Goal: Check status

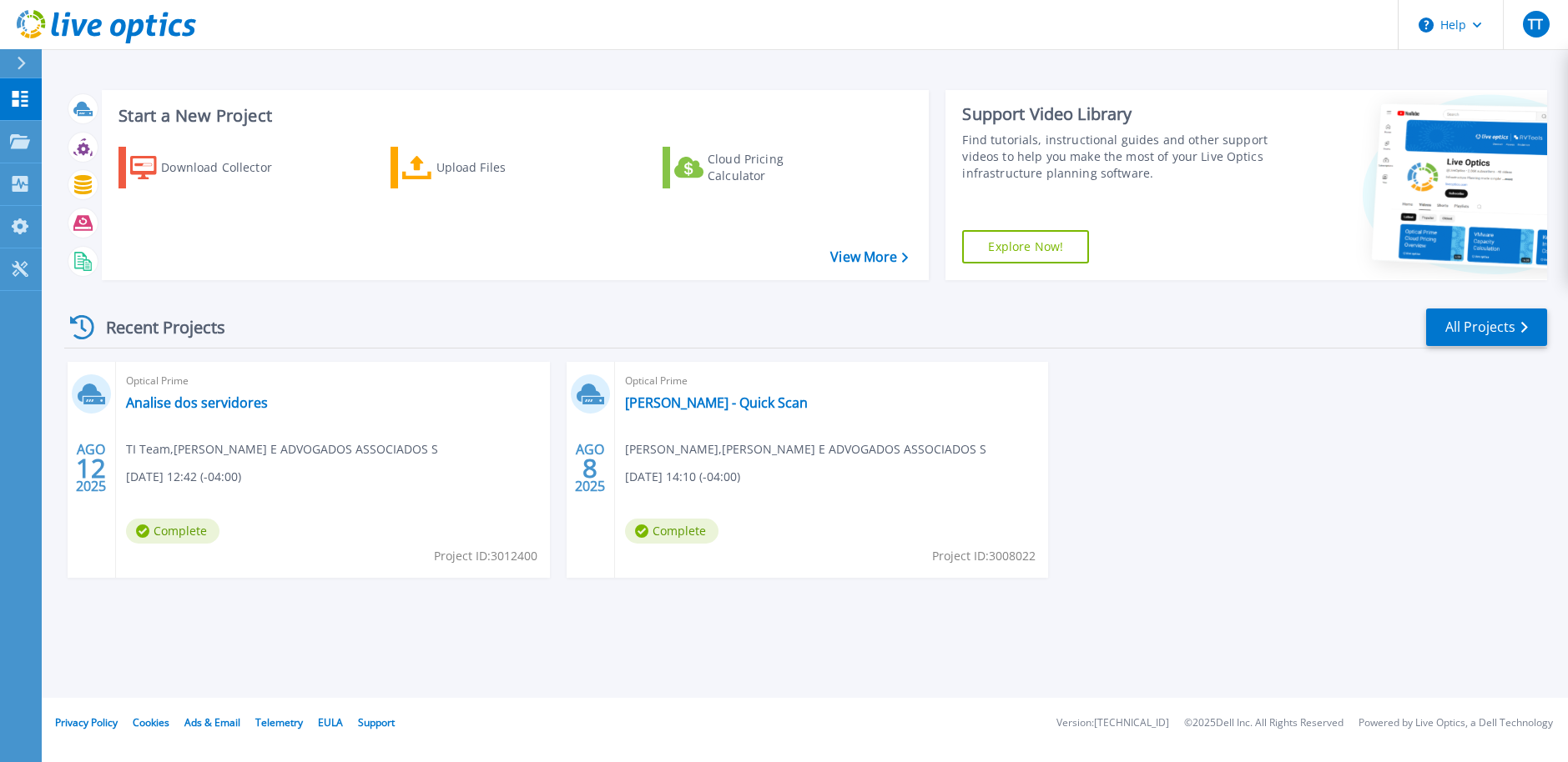
click at [356, 512] on div "Optical Prime Analise dos servidores TI Team , MASCARENHAS BARBOSA E ADVOGADOS …" at bounding box center [332, 470] width 434 height 216
click at [187, 411] on link "Analise dos servidores" at bounding box center [197, 403] width 142 height 17
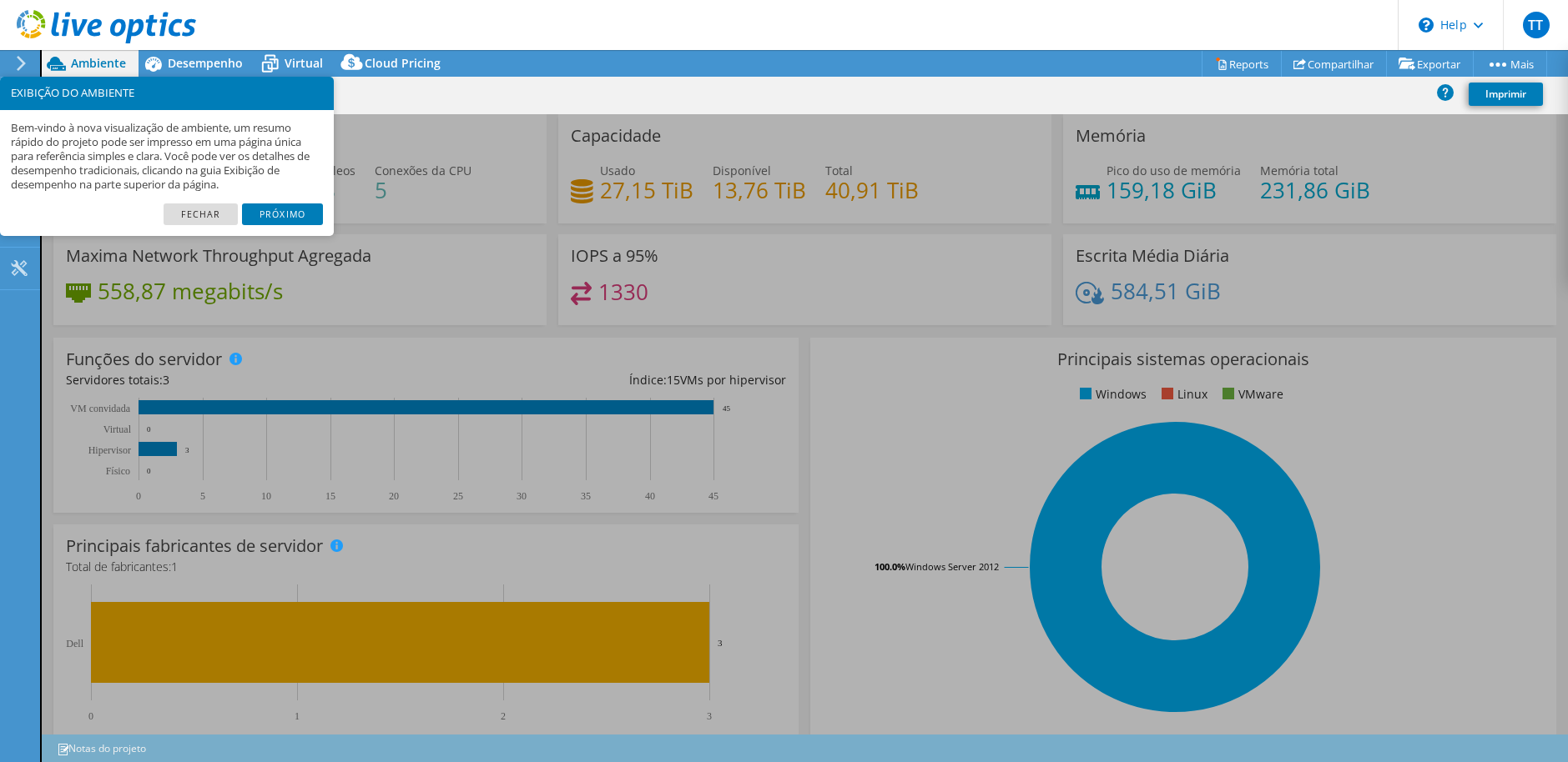
select select "USD"
click at [270, 215] on link "Próximo" at bounding box center [282, 214] width 81 height 21
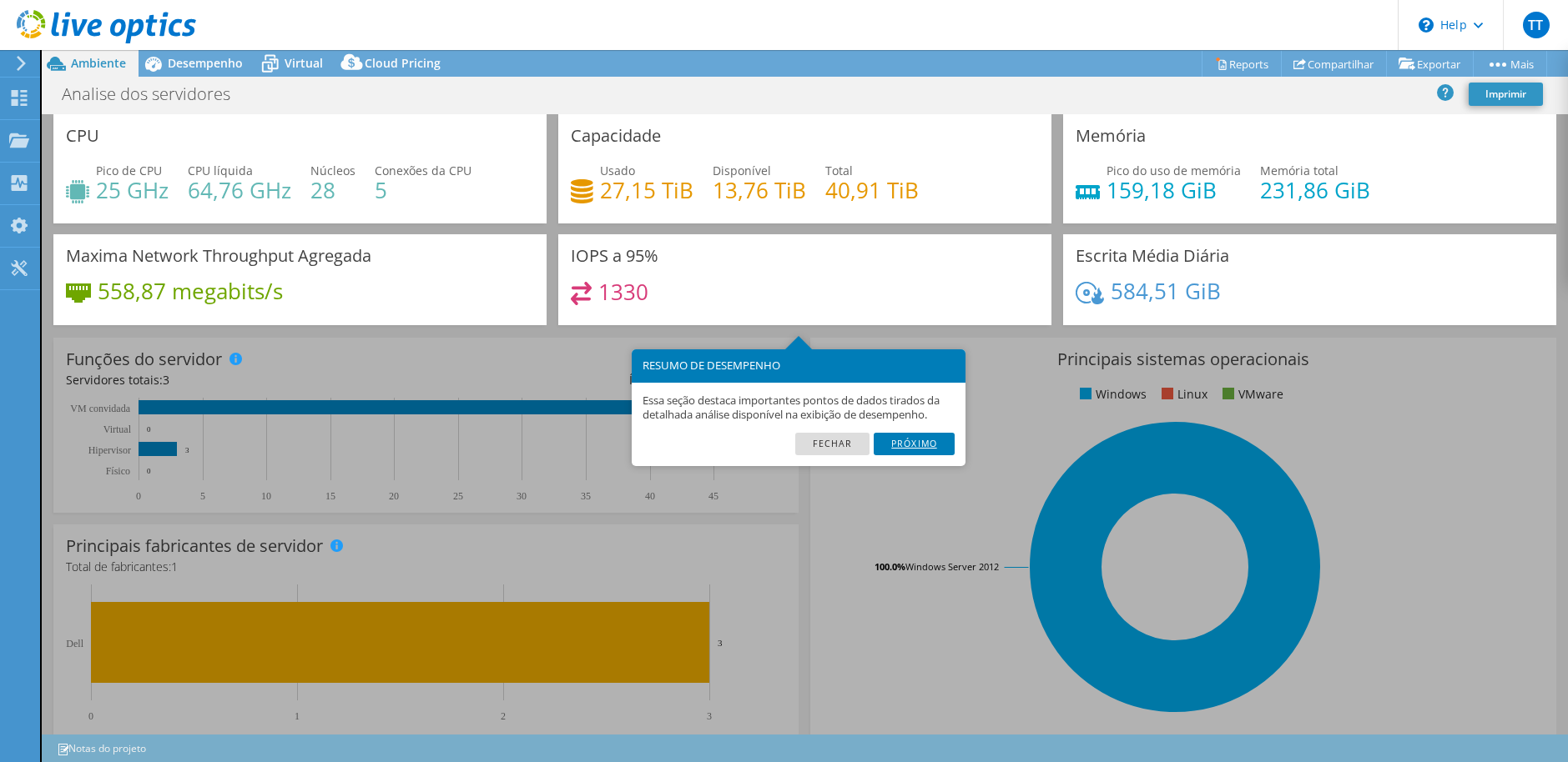
click at [916, 452] on link "Próximo" at bounding box center [914, 443] width 81 height 21
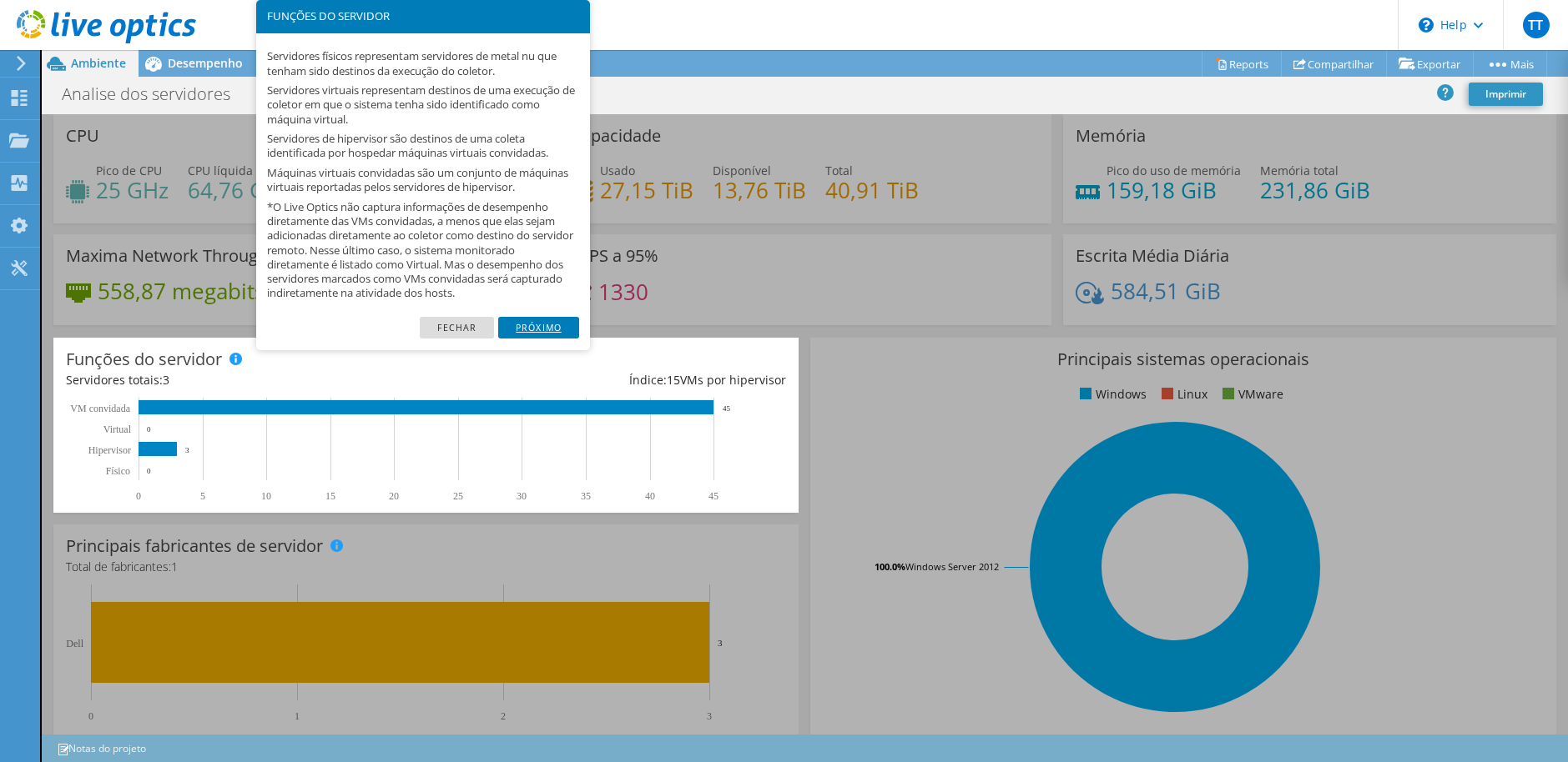
click at [552, 329] on link "Próximo" at bounding box center [538, 327] width 81 height 21
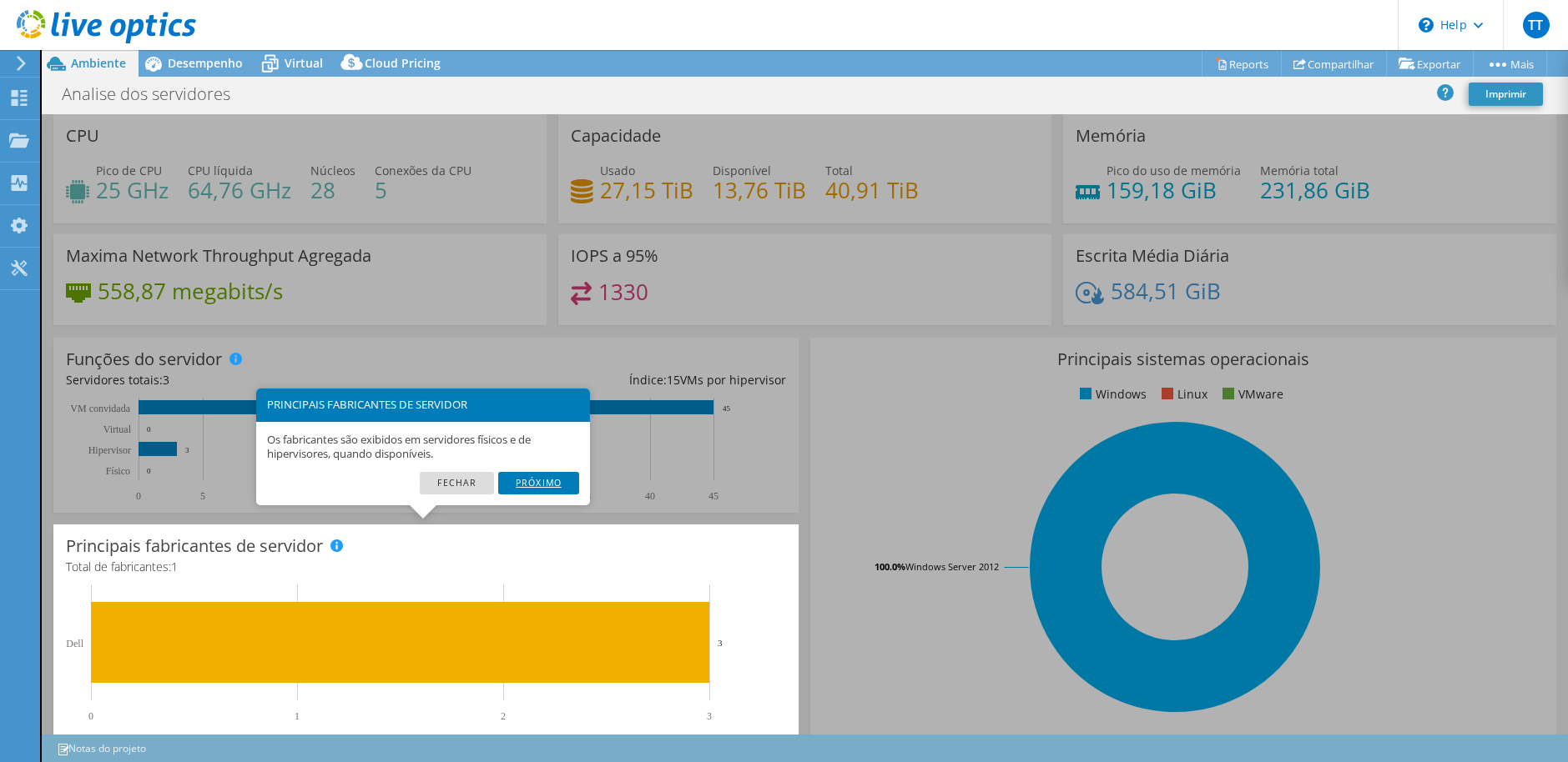
click at [537, 476] on link "Próximo" at bounding box center [538, 482] width 81 height 21
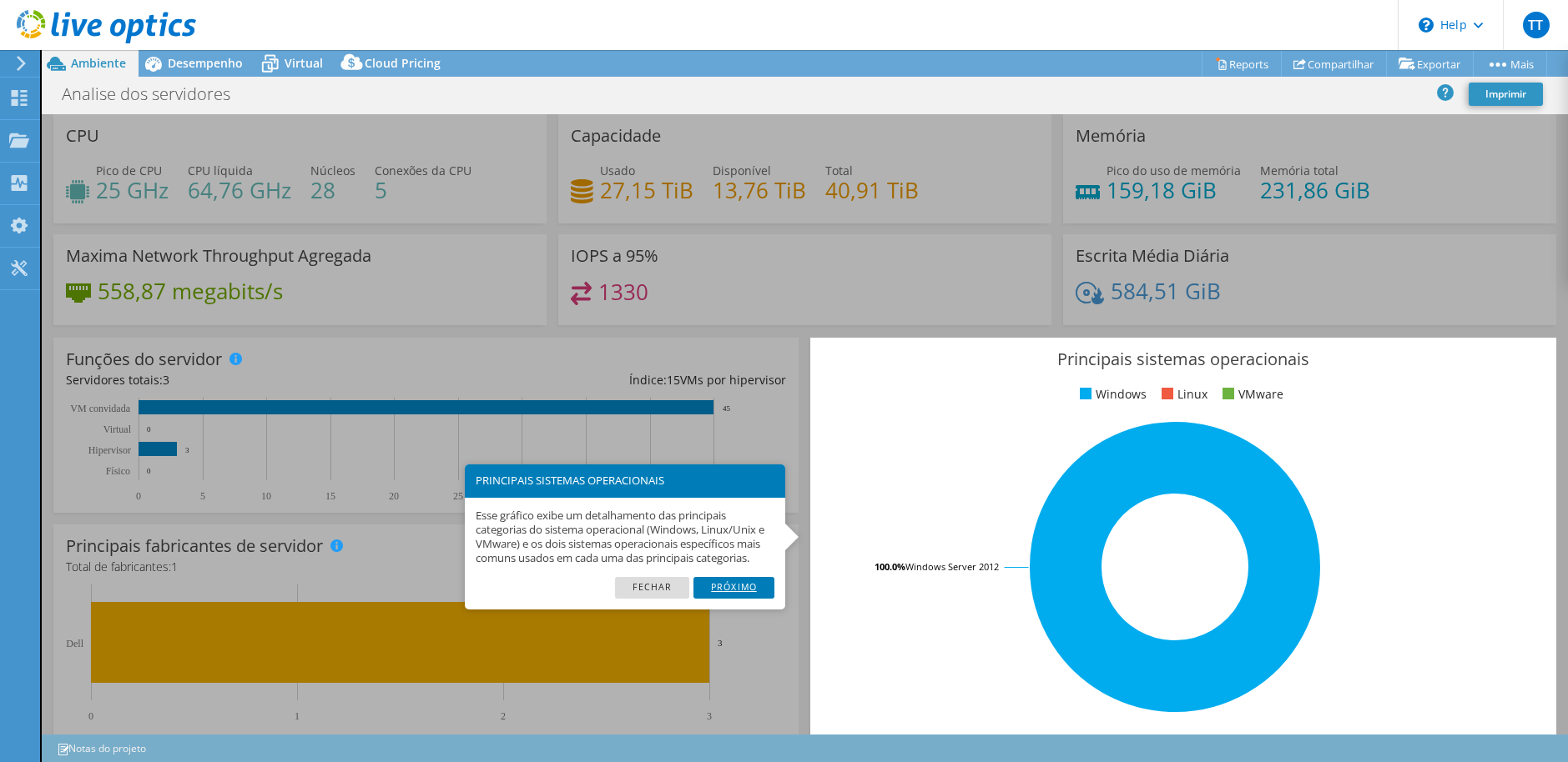
click at [752, 587] on link "Próximo" at bounding box center [733, 587] width 81 height 21
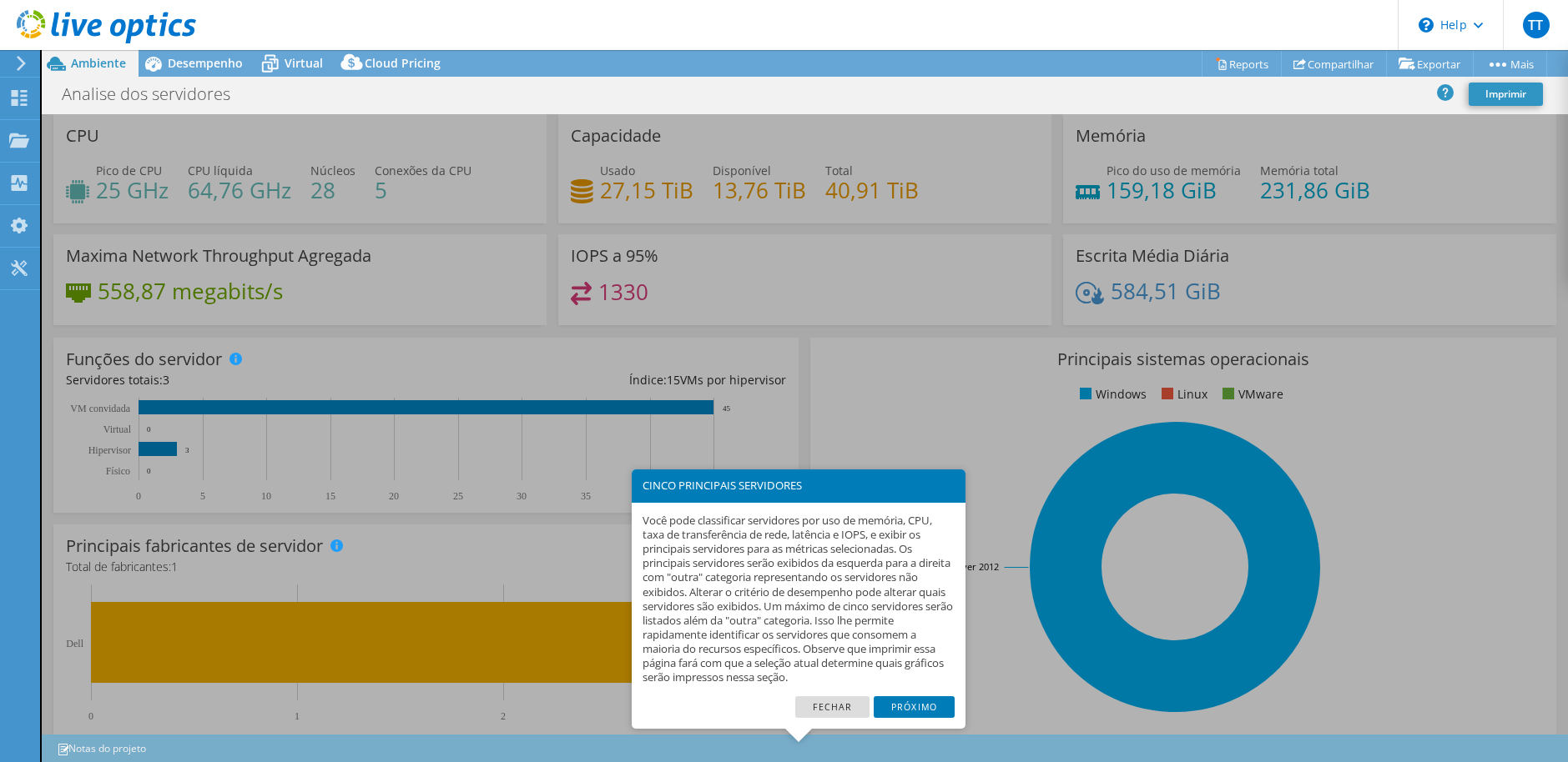
scroll to position [351, 0]
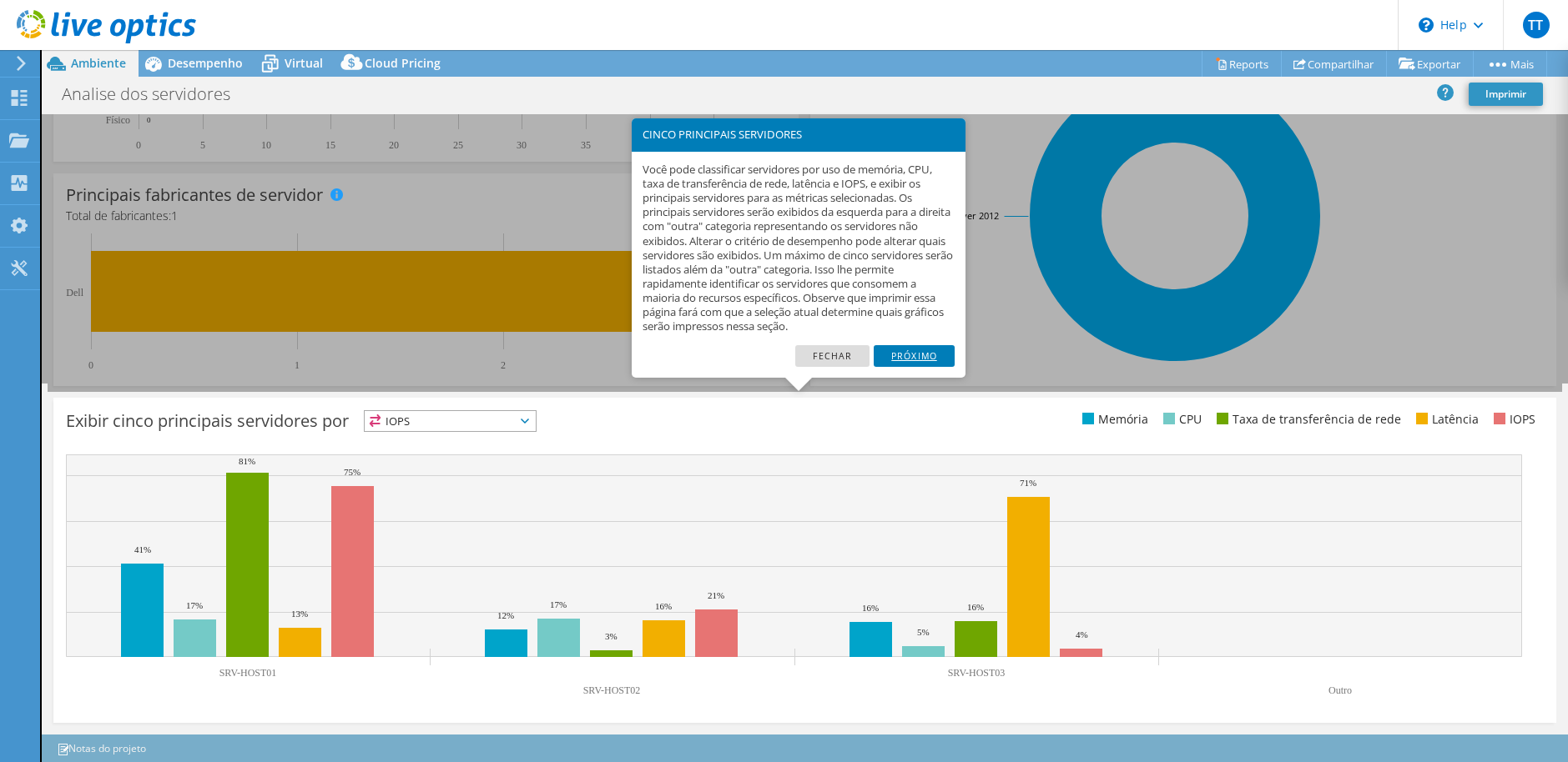
click at [923, 356] on link "Próximo" at bounding box center [914, 356] width 81 height 21
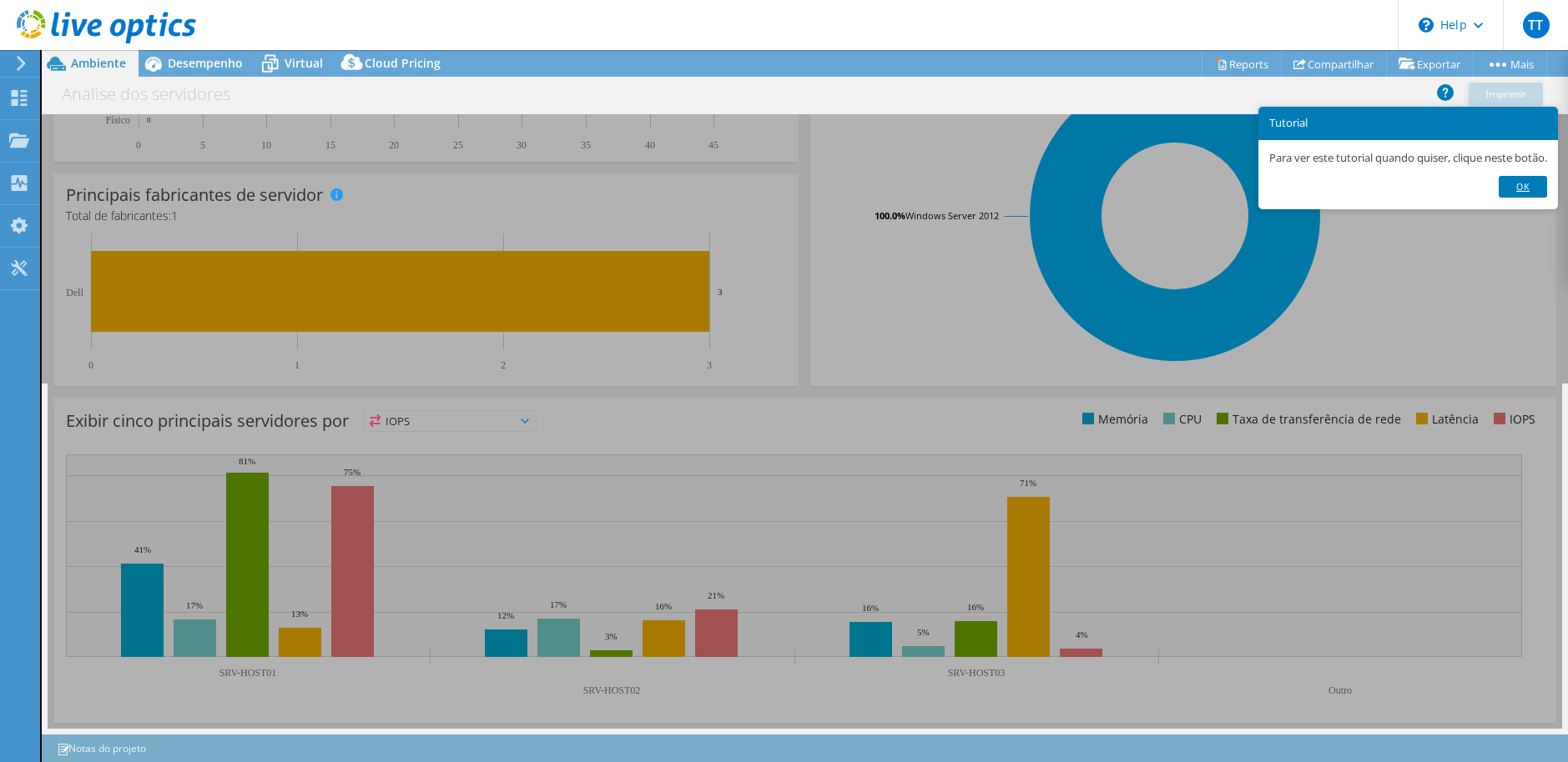
click at [1526, 180] on link "Ok" at bounding box center [1522, 186] width 49 height 21
